Goal: Task Accomplishment & Management: Use online tool/utility

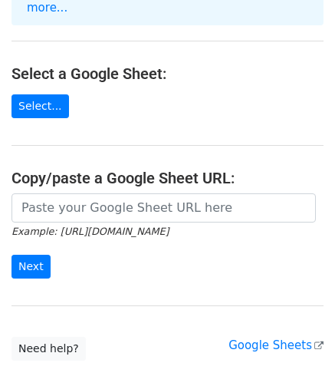
scroll to position [154, 0]
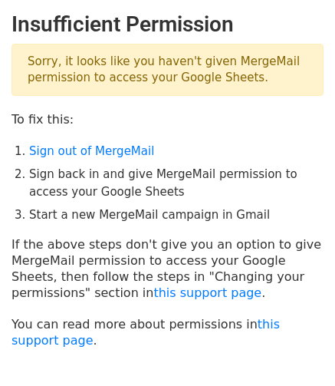
click at [188, 95] on main "Insufficient Permission Sorry, it looks like you haven't given MergeMail permis…" at bounding box center [167, 180] width 335 height 337
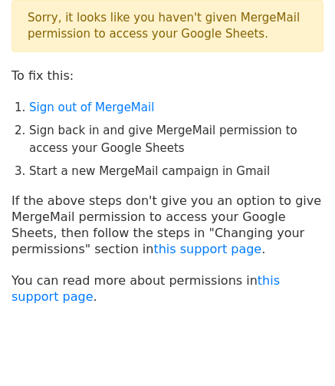
scroll to position [99, 0]
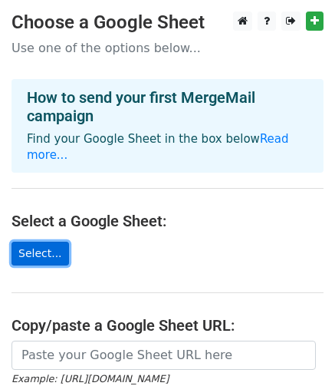
click at [45, 251] on link "Select..." at bounding box center [41, 254] width 58 height 24
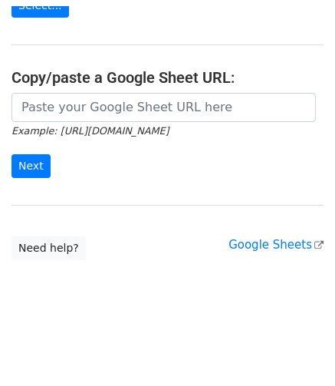
scroll to position [242, 0]
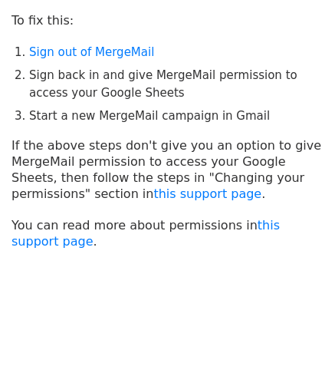
scroll to position [99, 0]
click at [184, 196] on link "this support page" at bounding box center [208, 194] width 108 height 15
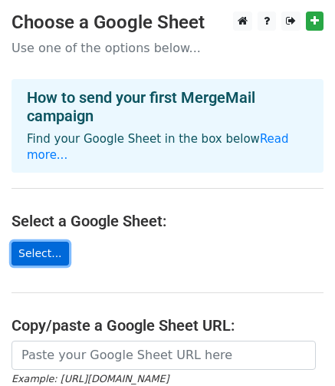
click at [41, 249] on link "Select..." at bounding box center [41, 254] width 58 height 24
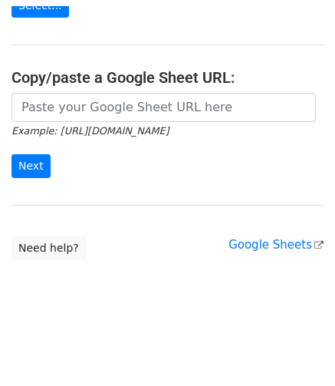
scroll to position [241, 0]
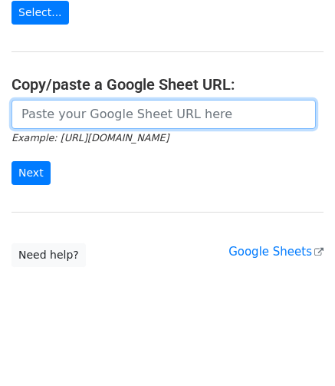
click at [46, 111] on input "url" at bounding box center [164, 114] width 305 height 29
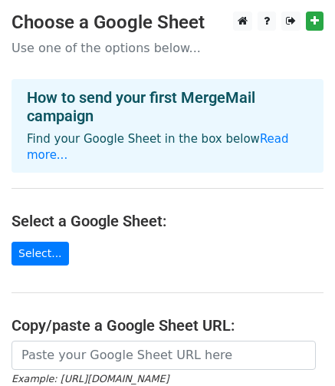
scroll to position [77, 0]
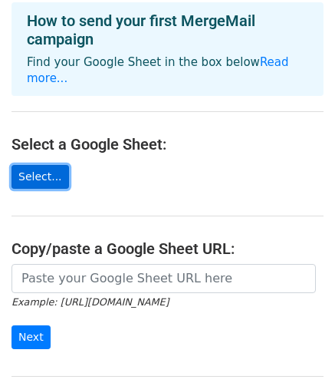
click at [28, 179] on link "Select..." at bounding box center [41, 177] width 58 height 24
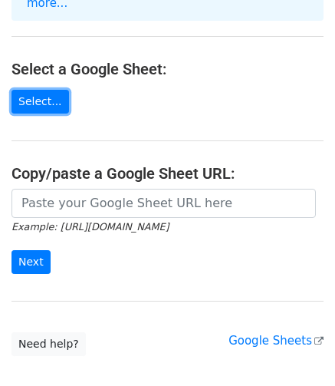
scroll to position [230, 0]
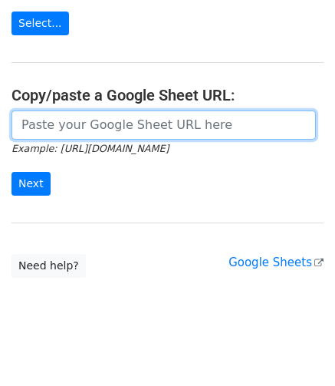
click at [138, 111] on input "url" at bounding box center [164, 125] width 305 height 29
paste input "info@whimvoy.com Whimvoy2023"
type input "info@whimvoy.com Whimvoy2023"
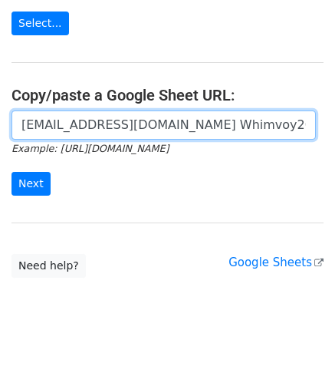
drag, startPoint x: 261, startPoint y: 113, endPoint x: -240, endPoint y: 107, distance: 501.3
click at [0, 107] on html "Choose a Google Sheet Use one of the options below... How to send your first Me…" at bounding box center [167, 85] width 335 height 631
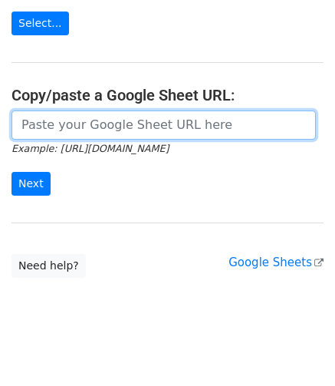
paste input "https://docs.google.com/spreadsheets/d/1P9EnWJx9xMjULSHBVNmsKcPNVxWcPTMPC7KJWPq…"
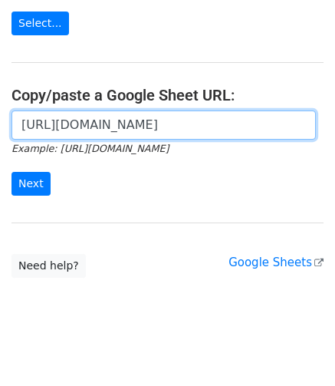
scroll to position [0, 421]
type input "https://docs.google.com/spreadsheets/d/1P9EnWJx9xMjULSHBVNmsKcPNVxWcPTMPC7KJWPq…"
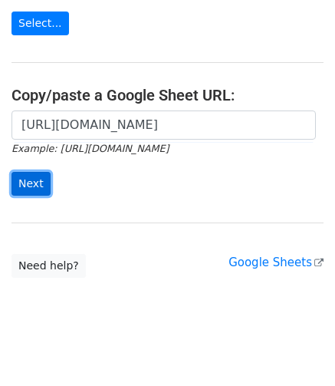
click at [40, 179] on input "Next" at bounding box center [31, 184] width 39 height 24
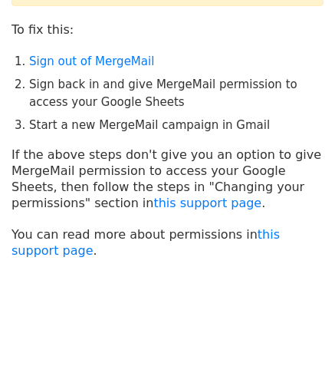
scroll to position [99, 0]
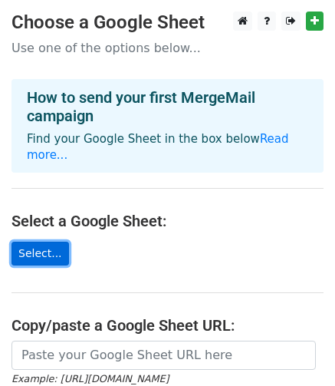
click at [48, 250] on link "Select..." at bounding box center [41, 254] width 58 height 24
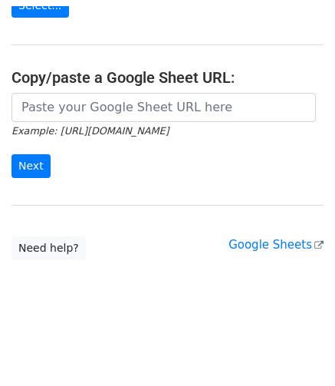
scroll to position [241, 0]
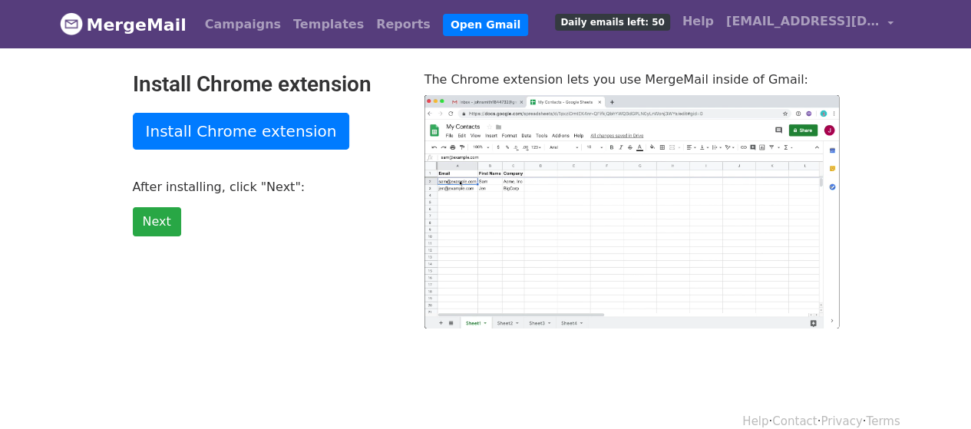
type input "10.44"
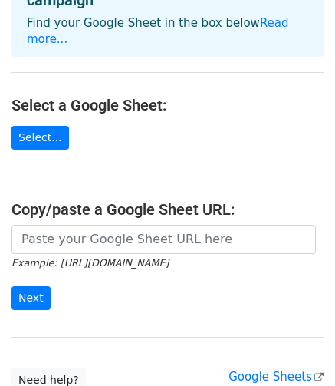
scroll to position [230, 0]
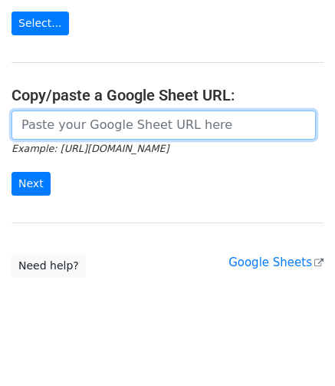
click at [42, 133] on input "url" at bounding box center [164, 125] width 305 height 29
drag, startPoint x: 42, startPoint y: 133, endPoint x: 91, endPoint y: 121, distance: 49.7
click at [91, 121] on input "url" at bounding box center [164, 125] width 305 height 29
type input "https://docs.google.com/spreadsheets/d/1P9EnWJx9xMjULSHBVNmsKcPNVxWcPTMPC7KJWPq…"
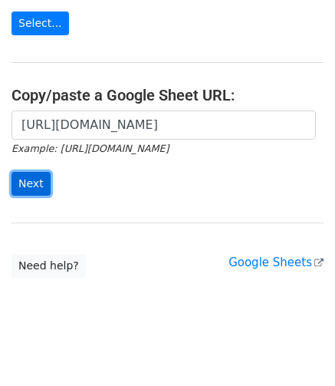
click at [24, 180] on input "Next" at bounding box center [31, 184] width 39 height 24
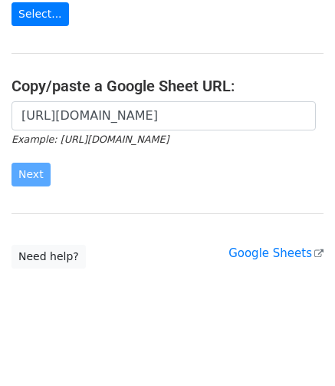
scroll to position [242, 0]
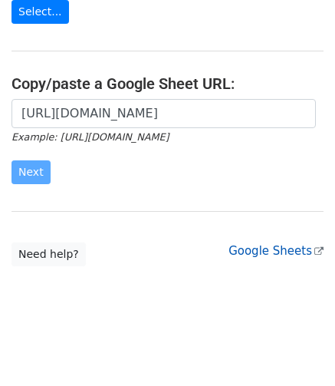
click at [235, 245] on link "Google Sheets" at bounding box center [276, 251] width 95 height 14
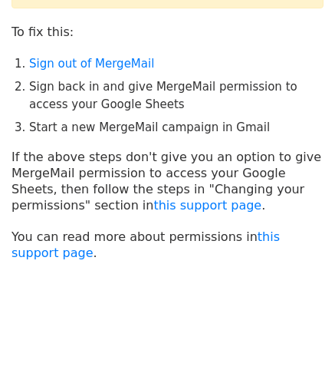
scroll to position [99, 0]
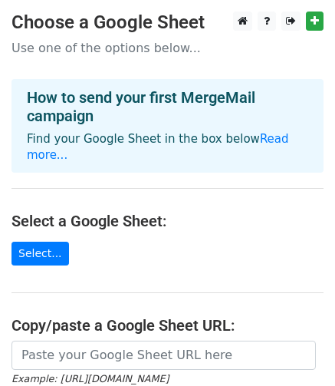
scroll to position [154, 0]
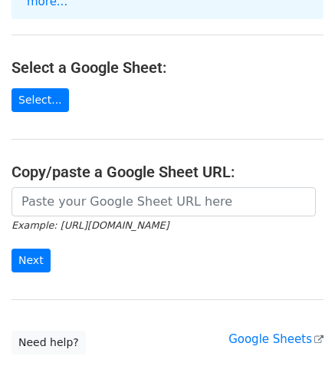
type input "https://docs.google.com/spreadsheets/d/1P9EnWJx9xMjULSHBVNmsKcPNVxWcPTMPC7KJWPq…"
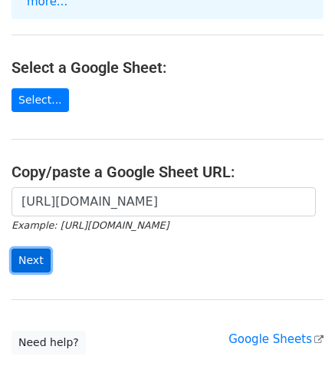
click at [40, 251] on input "Next" at bounding box center [31, 261] width 39 height 24
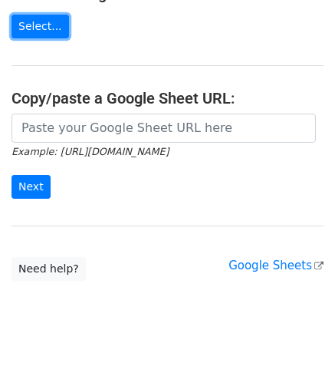
scroll to position [230, 0]
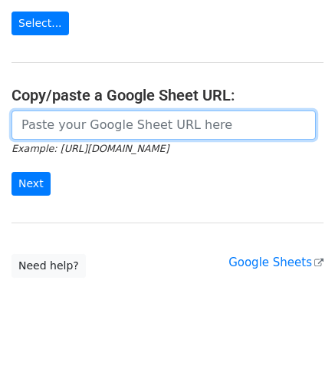
click at [74, 122] on input "url" at bounding box center [164, 125] width 305 height 29
type input "[URL][DOMAIN_NAME]"
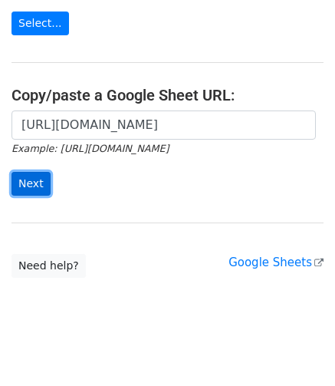
click at [21, 184] on input "Next" at bounding box center [31, 184] width 39 height 24
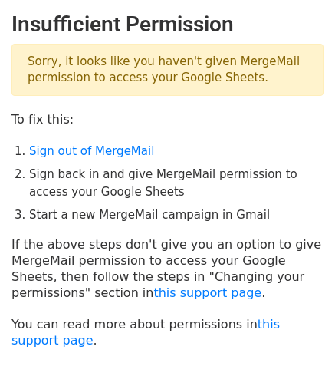
scroll to position [99, 0]
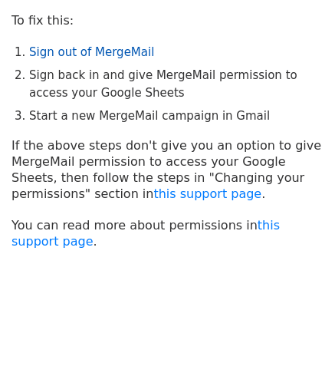
click at [101, 48] on link "Sign out of MergeMail" at bounding box center [91, 52] width 125 height 14
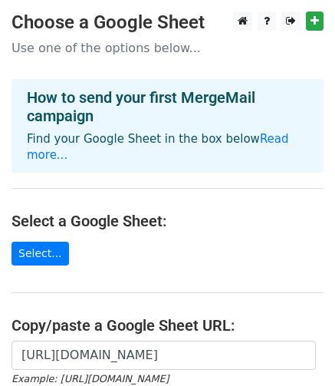
scroll to position [230, 0]
